Goal: Find specific page/section: Find specific page/section

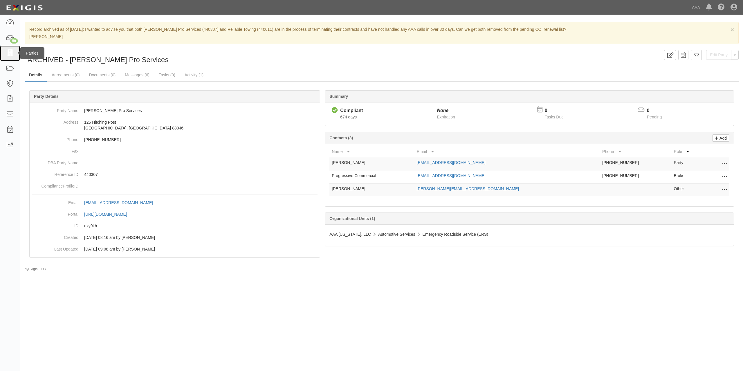
click at [16, 55] on link at bounding box center [10, 53] width 20 height 15
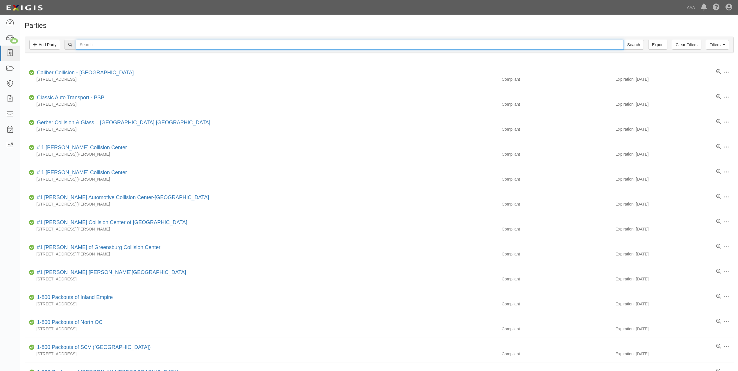
click at [118, 48] on input "text" at bounding box center [349, 45] width 547 height 10
type input "masaki"
click at [623, 40] on input "Search" at bounding box center [633, 45] width 20 height 10
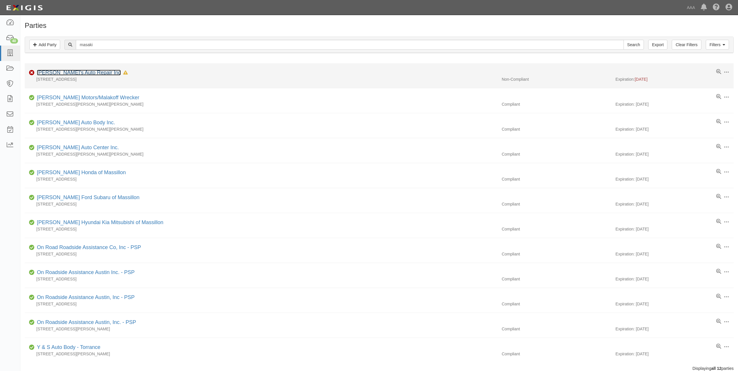
click at [50, 70] on div "Masaki's Auto Repair Inc In Default since 08/27/2025" at bounding box center [81, 73] width 93 height 8
click at [82, 74] on link "Masaki's Auto Repair Inc" at bounding box center [79, 73] width 84 height 6
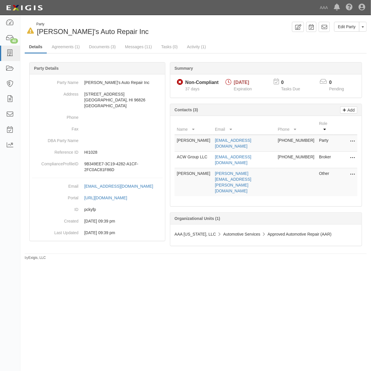
click at [244, 25] on div "Edit Party Toggle Party Dropdown View Audit Trail Archive Party Send Message Ad…" at bounding box center [283, 27] width 175 height 10
click at [105, 48] on link "Documents (3)" at bounding box center [102, 47] width 35 height 12
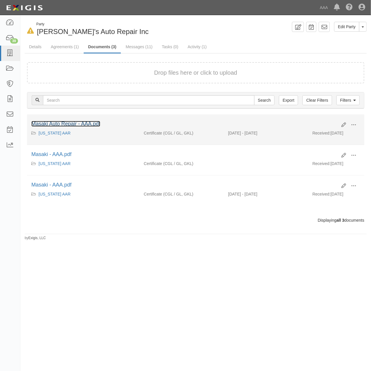
click at [82, 123] on link "Masaki Auto Repair - AAA.pdf" at bounding box center [65, 124] width 69 height 6
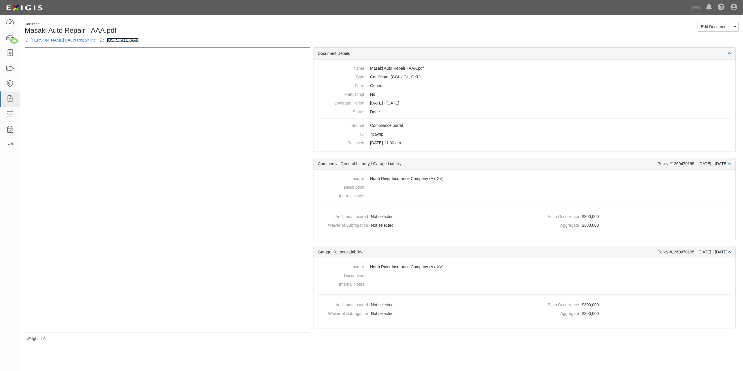
click at [107, 39] on link "[US_STATE] AAR" at bounding box center [123, 40] width 32 height 5
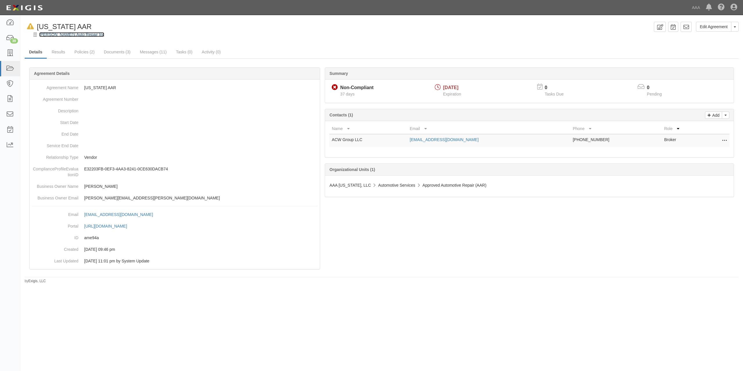
click at [58, 34] on link "[PERSON_NAME]'s Auto Repair Inc" at bounding box center [71, 34] width 65 height 5
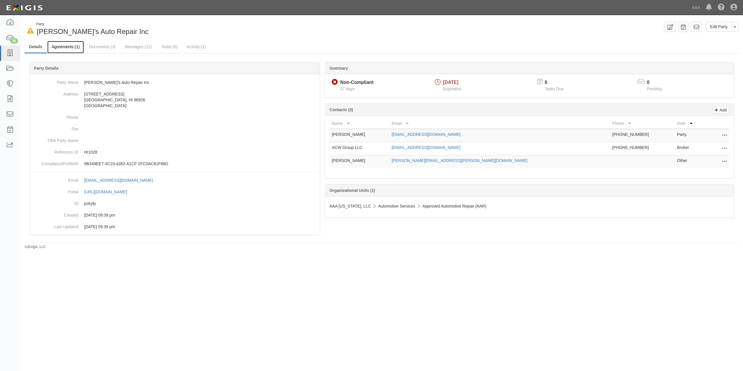
click at [69, 48] on link "Agreements (1)" at bounding box center [65, 47] width 37 height 12
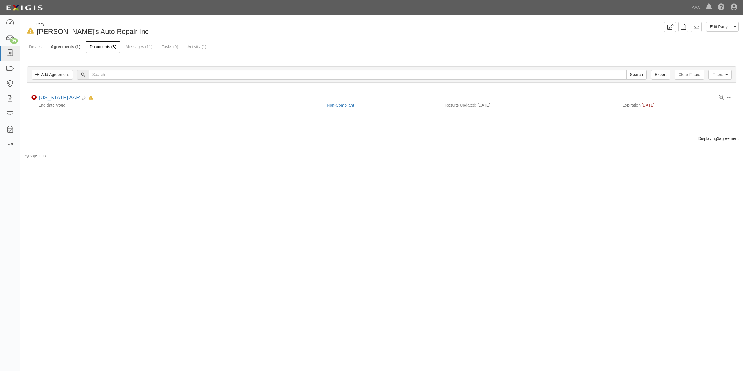
click at [109, 50] on link "Documents (3)" at bounding box center [102, 47] width 35 height 12
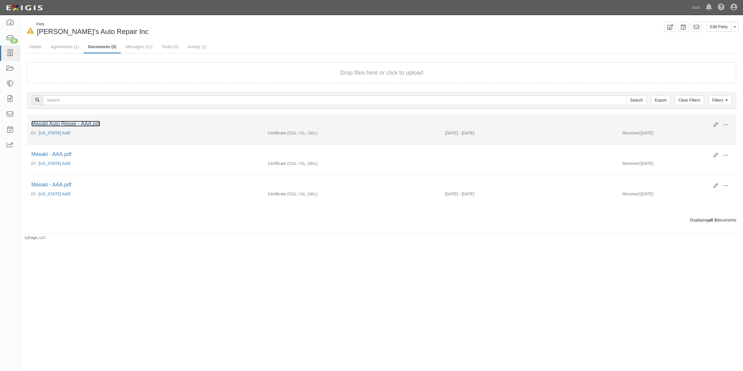
click at [84, 122] on link "Masaki Auto Repair - AAA.pdf" at bounding box center [65, 124] width 69 height 6
